Goal: Task Accomplishment & Management: Manage account settings

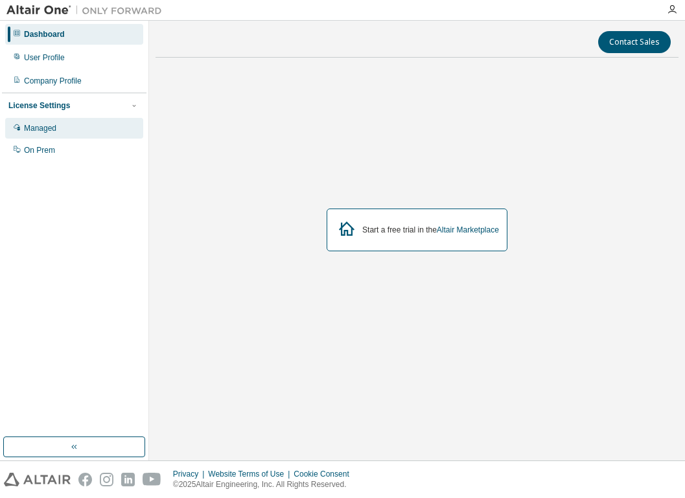
click at [45, 128] on div "Managed" at bounding box center [40, 128] width 32 height 10
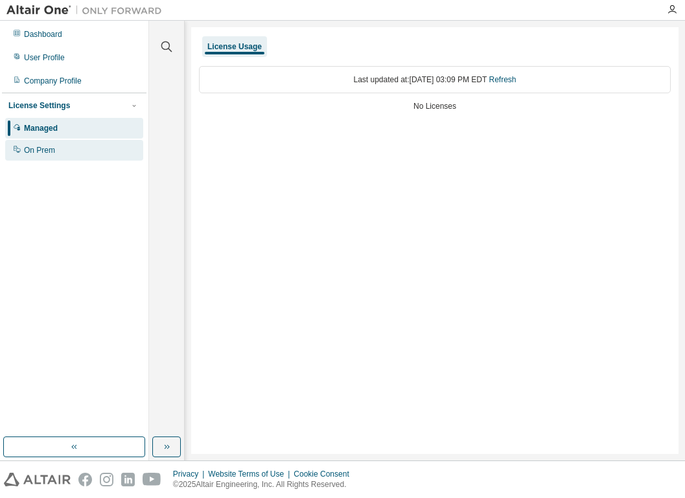
click at [49, 151] on div "On Prem" at bounding box center [39, 150] width 31 height 10
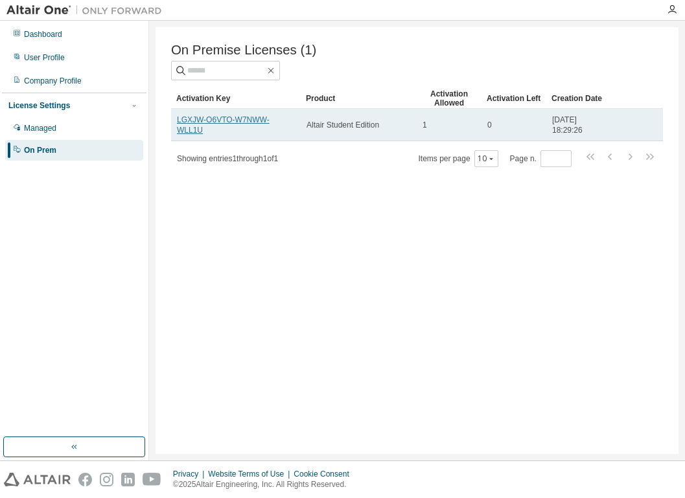
click at [194, 127] on link "LGXJW-O6VTO-W7NWW-WLL1U" at bounding box center [223, 124] width 93 height 19
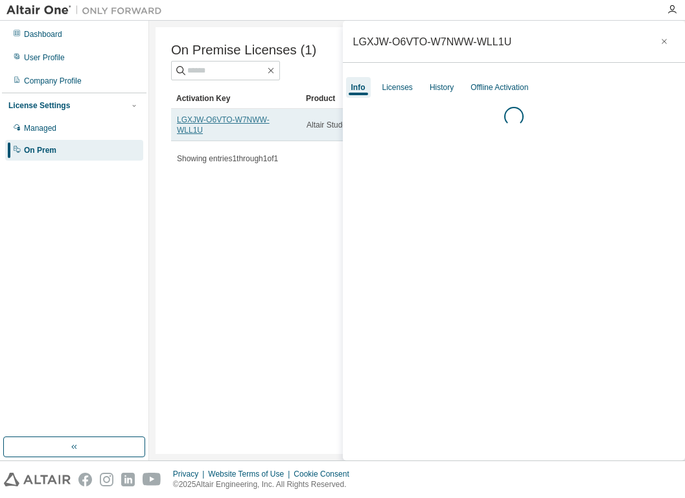
click at [194, 127] on link "LGXJW-O6VTO-W7NWW-WLL1U" at bounding box center [223, 124] width 93 height 19
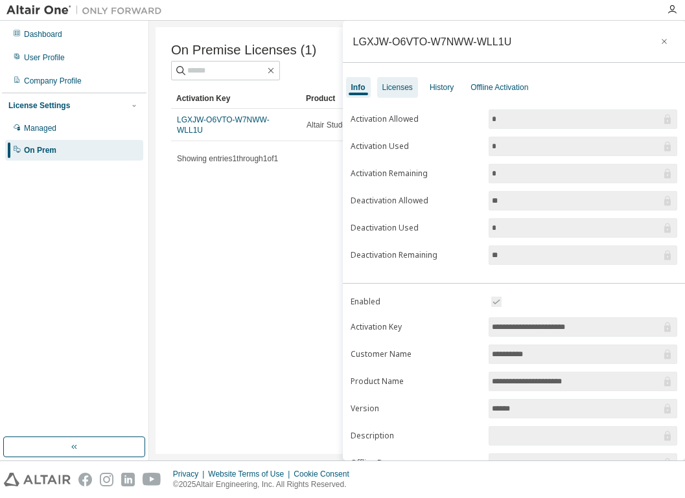
click at [402, 89] on div "Licenses" at bounding box center [397, 87] width 30 height 10
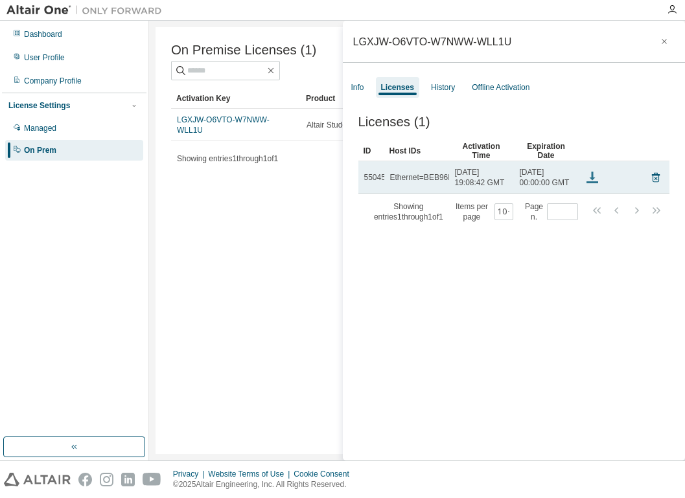
click at [591, 181] on icon at bounding box center [592, 178] width 6 height 3
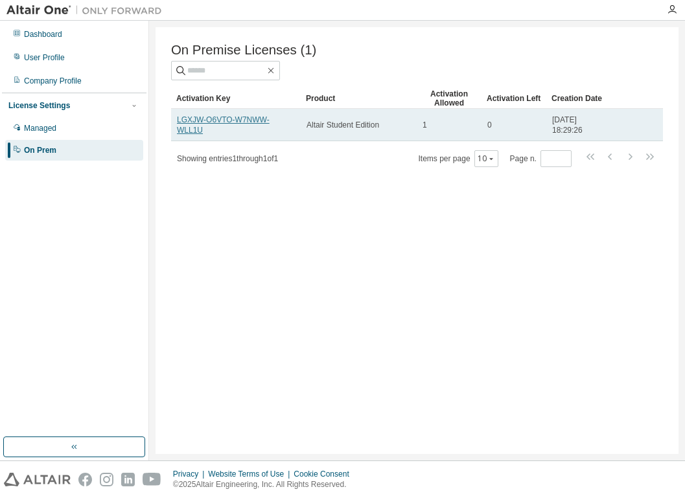
click at [219, 118] on link "LGXJW-O6VTO-W7NWW-WLL1U" at bounding box center [223, 124] width 93 height 19
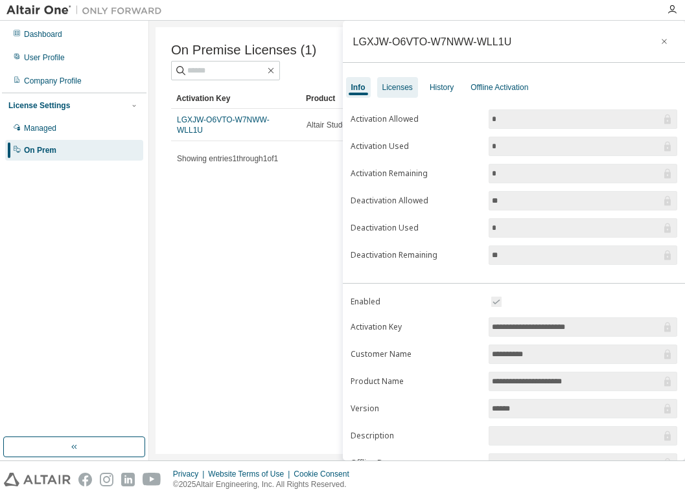
click at [408, 82] on div "Licenses" at bounding box center [397, 87] width 30 height 10
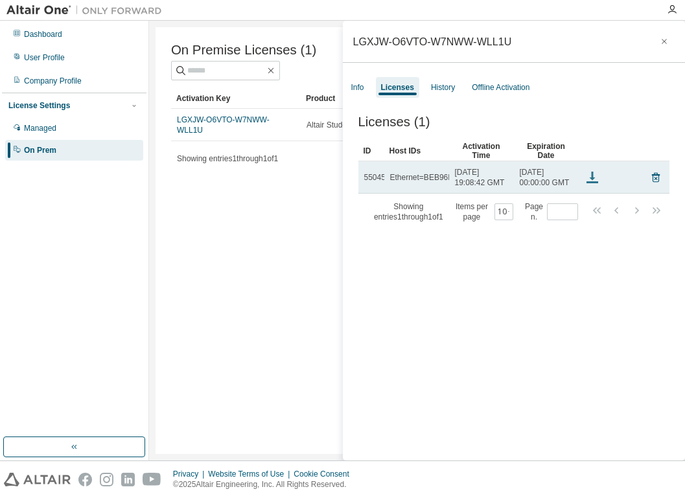
click at [589, 185] on icon at bounding box center [592, 178] width 16 height 16
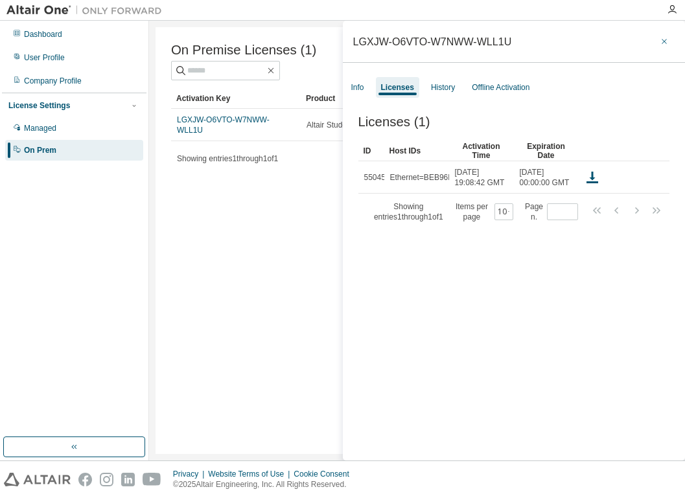
click at [654, 45] on button "button" at bounding box center [664, 41] width 21 height 21
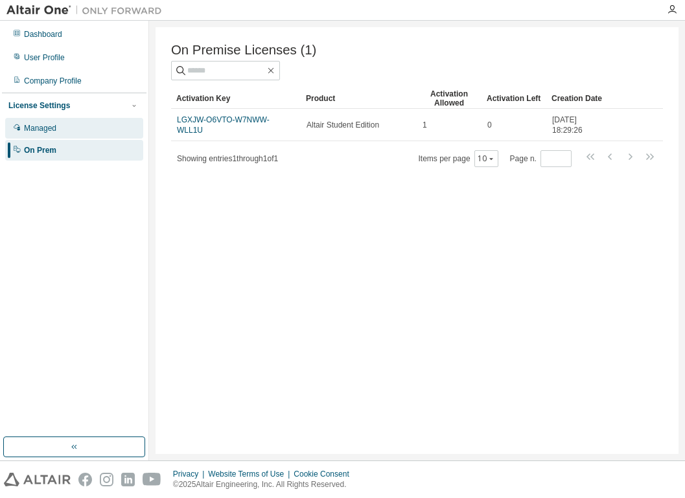
click at [21, 128] on div "Managed" at bounding box center [74, 128] width 138 height 21
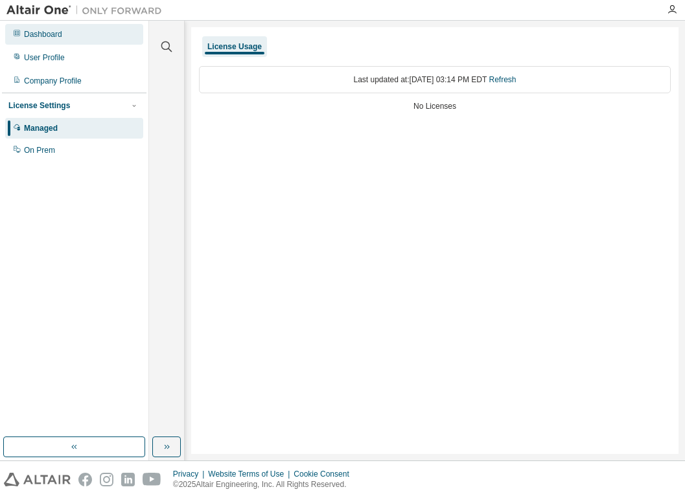
click at [48, 34] on div "Dashboard" at bounding box center [43, 34] width 38 height 10
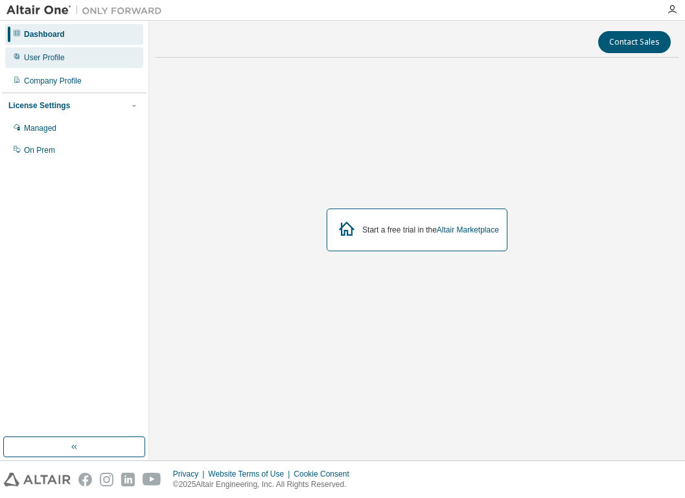
click at [25, 62] on div "User Profile" at bounding box center [44, 57] width 41 height 10
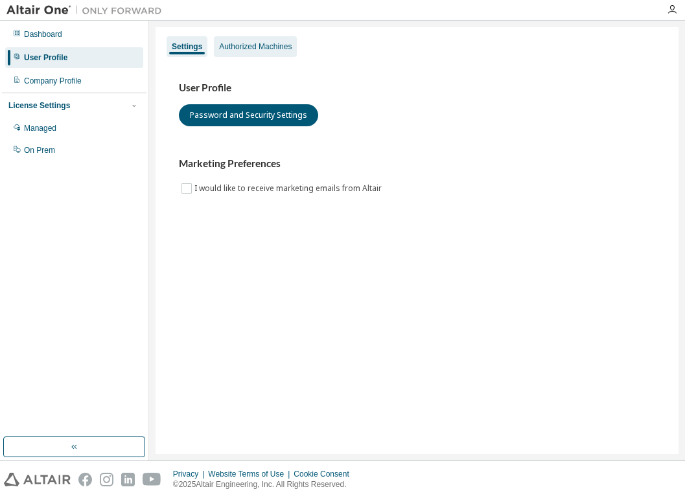
click at [249, 47] on div "Authorized Machines" at bounding box center [255, 46] width 73 height 10
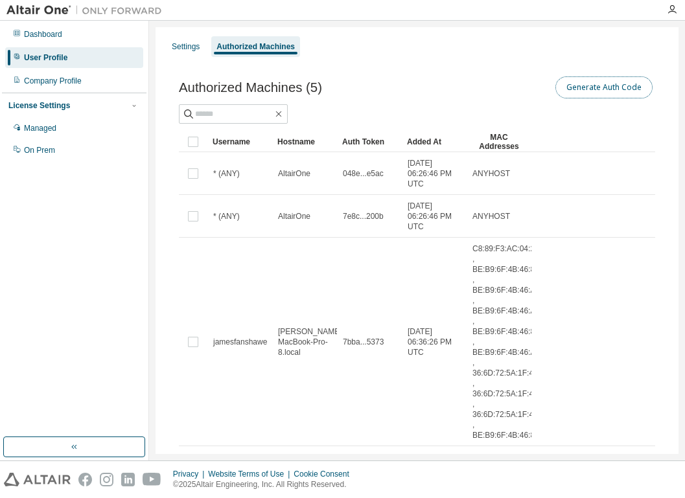
click at [591, 87] on button "Generate Auth Code" at bounding box center [603, 87] width 97 height 22
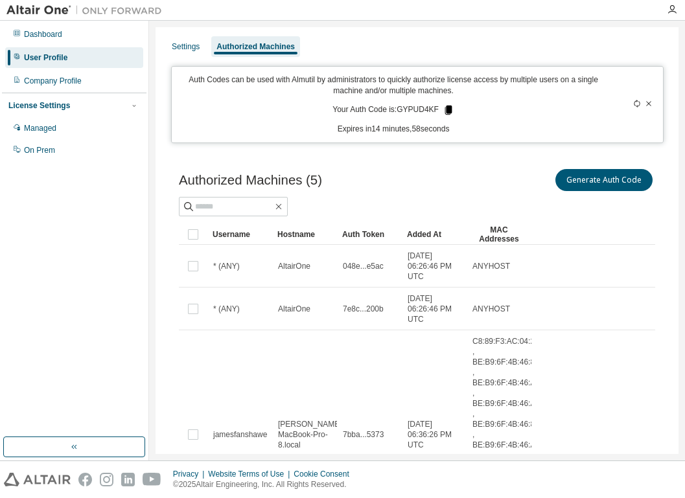
click at [448, 113] on icon at bounding box center [447, 110] width 7 height 9
